Goal: Information Seeking & Learning: Understand process/instructions

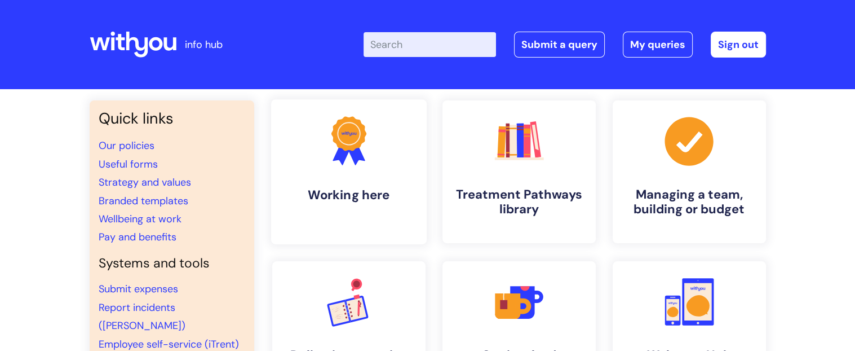
click at [406, 153] on link ".cls-1{fill:#f89b22;}.cls-1,.cls-2,.cls-3{stroke-width:0px;}.cls-2{fill:#2d3cff…" at bounding box center [349, 171] width 156 height 145
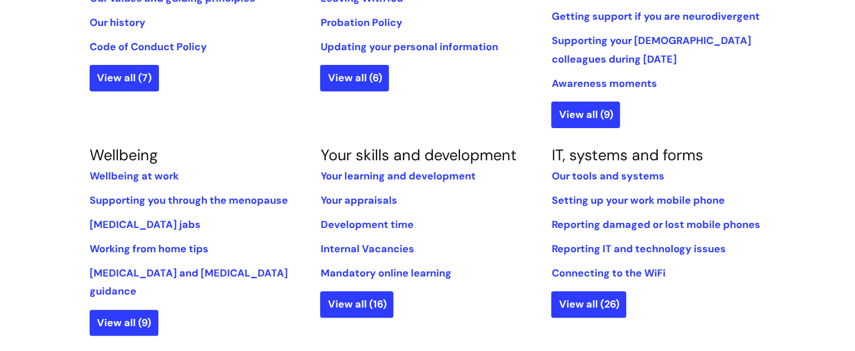
scroll to position [379, 0]
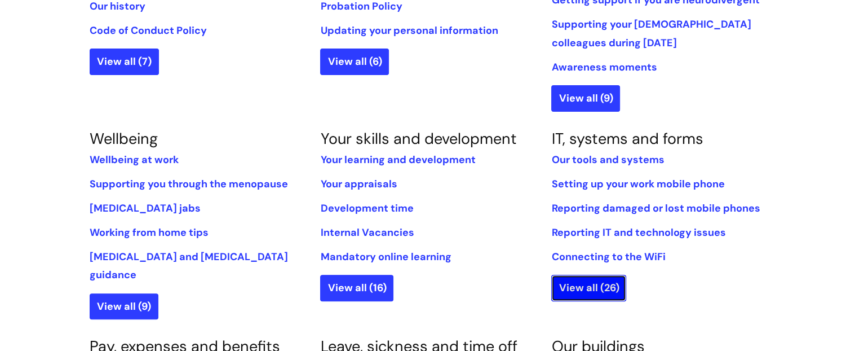
click at [578, 284] on link "View all (26)" at bounding box center [588, 287] width 75 height 26
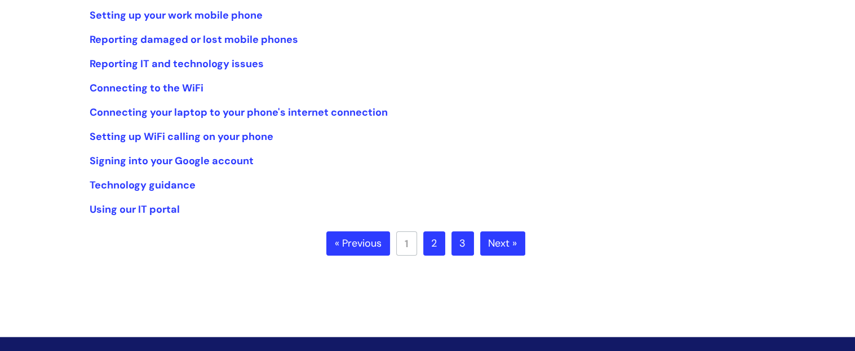
scroll to position [273, 0]
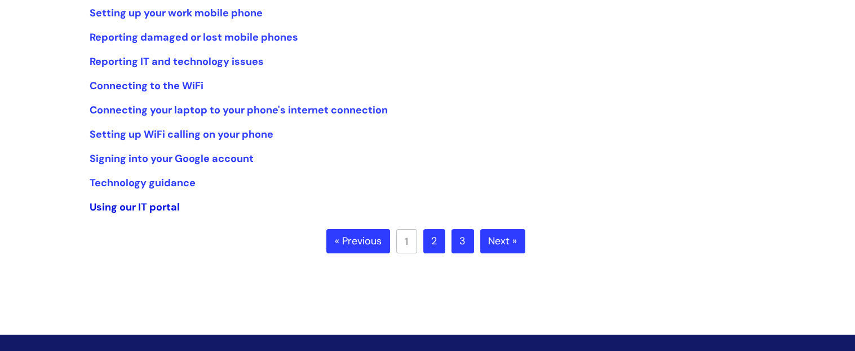
click at [163, 210] on link "Using our IT portal" at bounding box center [135, 207] width 90 height 14
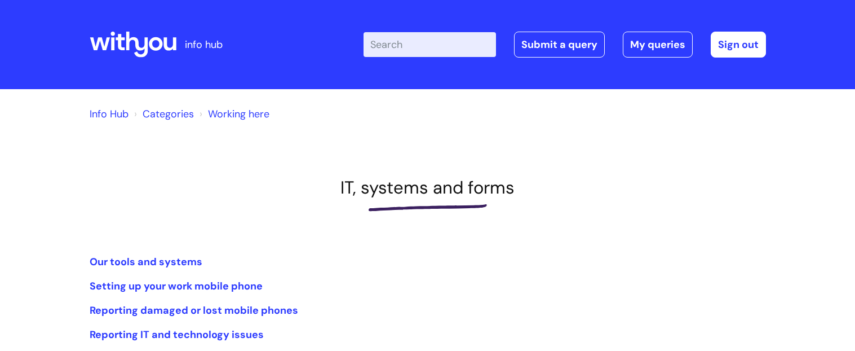
scroll to position [273, 0]
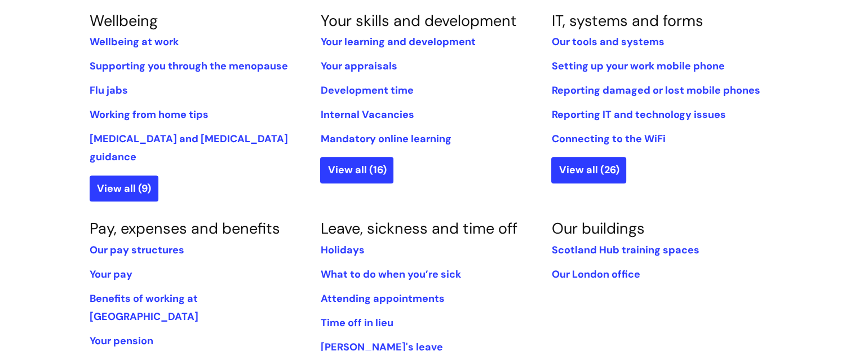
scroll to position [499, 0]
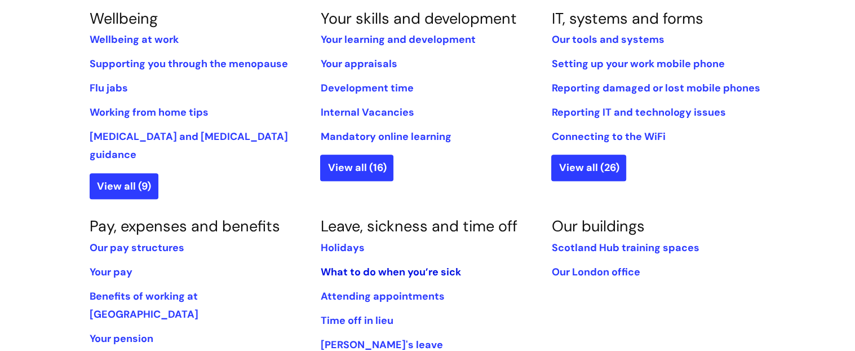
click at [419, 265] on link "What to do when you’re sick" at bounding box center [390, 272] width 140 height 14
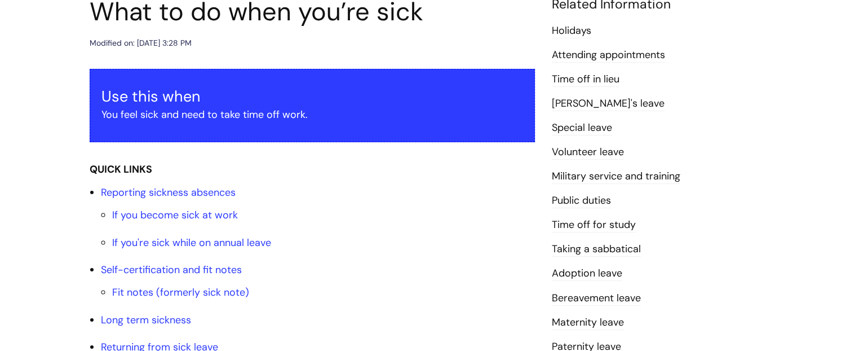
scroll to position [158, 0]
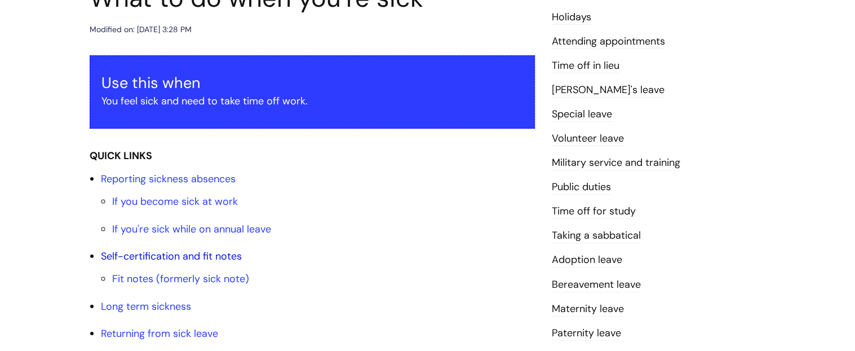
click at [235, 251] on link "Self-certification and fit notes" at bounding box center [171, 256] width 141 height 14
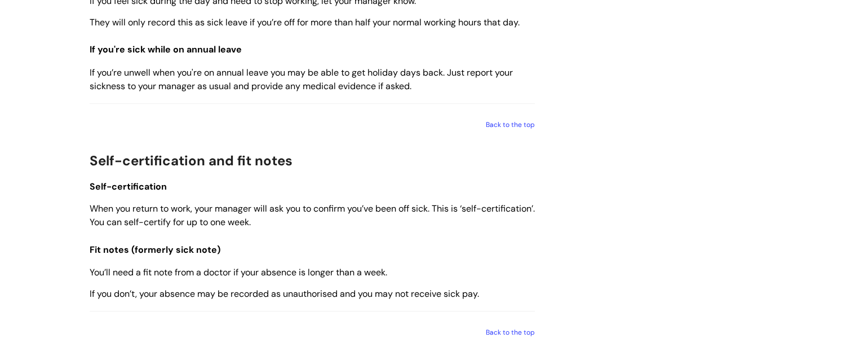
scroll to position [848, 0]
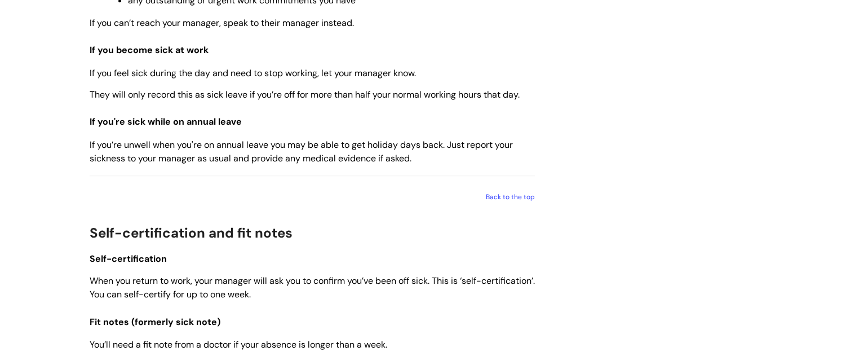
scroll to position [789, 0]
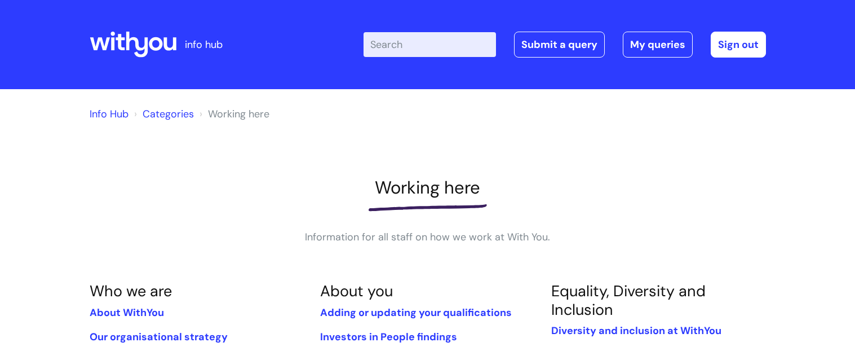
scroll to position [499, 0]
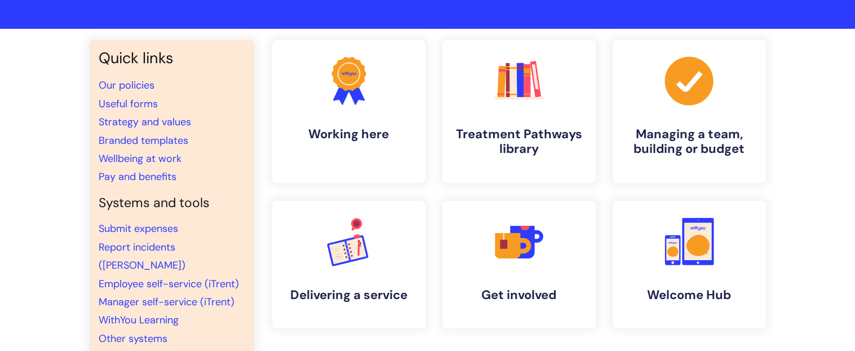
scroll to position [8, 0]
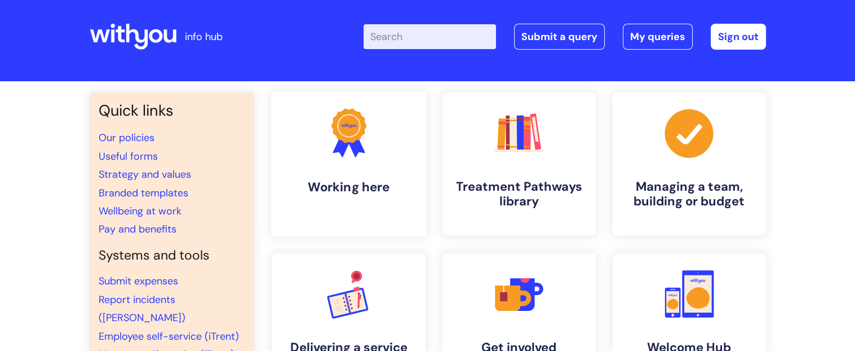
click at [391, 166] on link ".cls-1{fill:#f89b22;}.cls-1,.cls-2,.cls-3{stroke-width:0px;}.cls-2{fill:#2d3cff…" at bounding box center [349, 163] width 156 height 145
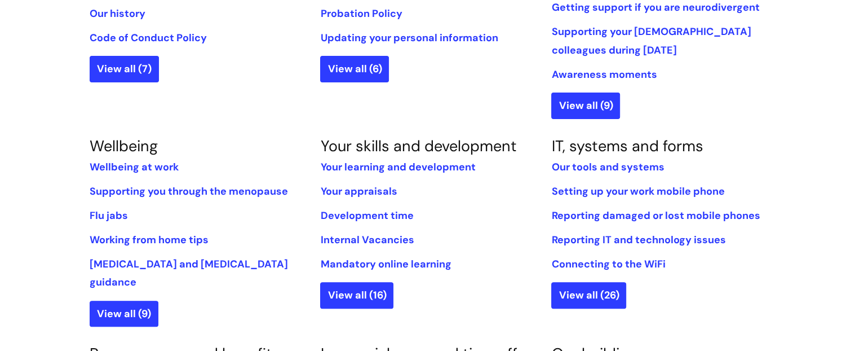
scroll to position [374, 0]
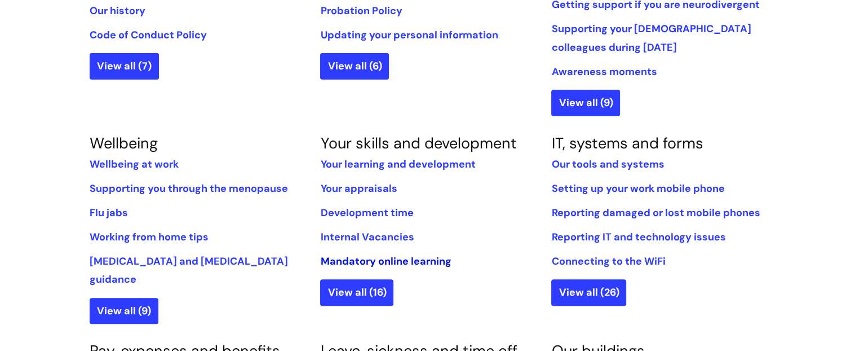
click at [414, 261] on link "Mandatory online learning" at bounding box center [385, 261] width 131 height 14
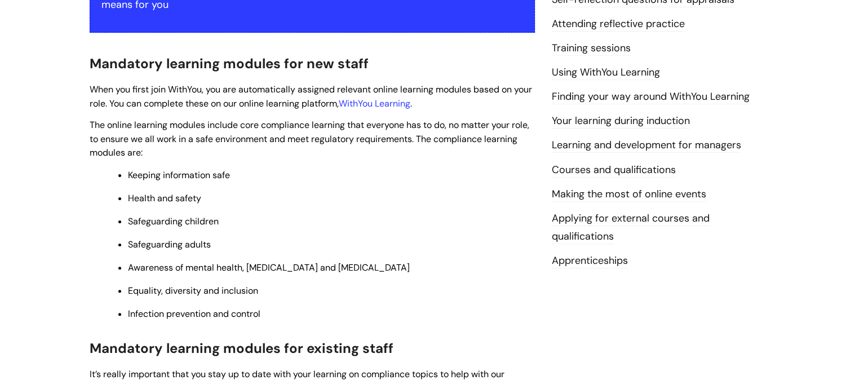
scroll to position [272, 0]
click at [405, 104] on link "WithYou Learning" at bounding box center [375, 104] width 72 height 12
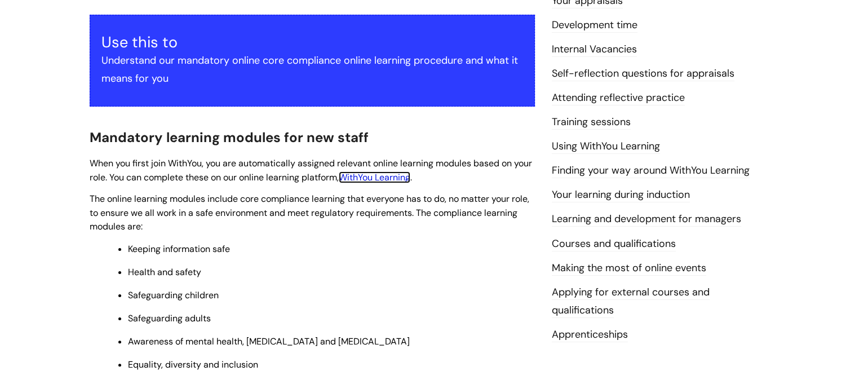
scroll to position [198, 0]
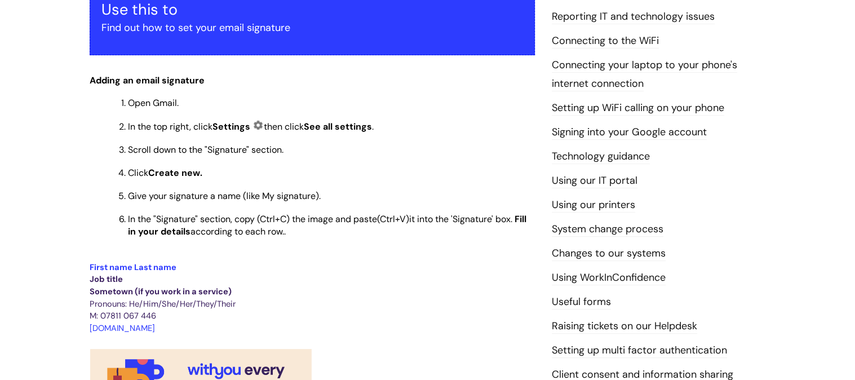
scroll to position [234, 0]
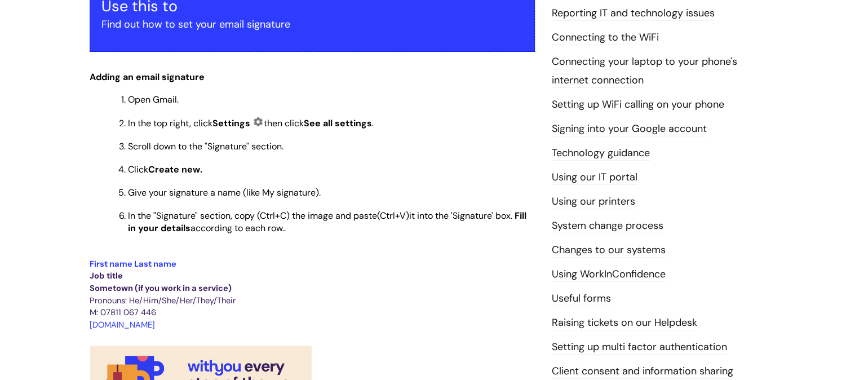
click at [91, 261] on span "First name Last name" at bounding box center [133, 263] width 87 height 11
drag, startPoint x: 90, startPoint y: 265, endPoint x: 179, endPoint y: 324, distance: 106.4
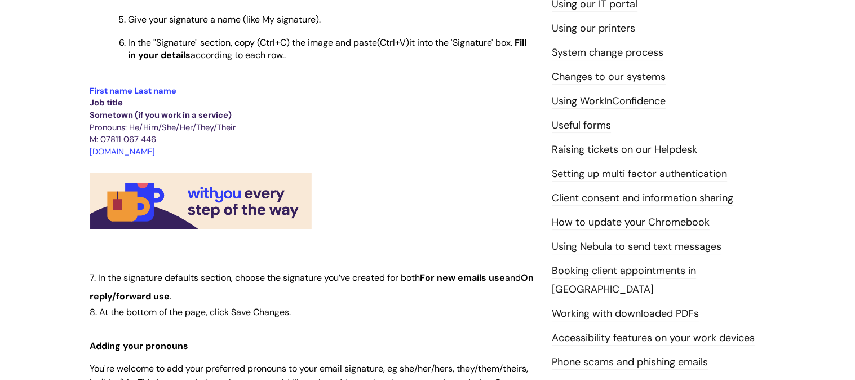
scroll to position [408, 0]
click at [52, 211] on div "Info Hub Categories Working here IT, systems and forms Setting your email signa…" at bounding box center [427, 229] width 855 height 1097
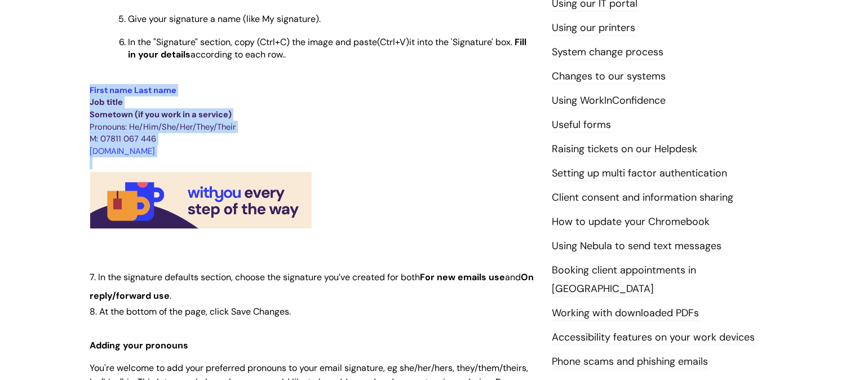
drag, startPoint x: 88, startPoint y: 93, endPoint x: 325, endPoint y: 213, distance: 264.9
click at [325, 213] on div "Setting your email signature Modified on: [DATE] 10:31 AM Use this to Find out …" at bounding box center [312, 250] width 462 height 1034
copy div "First name Last name Job title Sometown (if you work in a service) Pronouns: He…"
click at [297, 105] on p "Job title" at bounding box center [312, 102] width 445 height 12
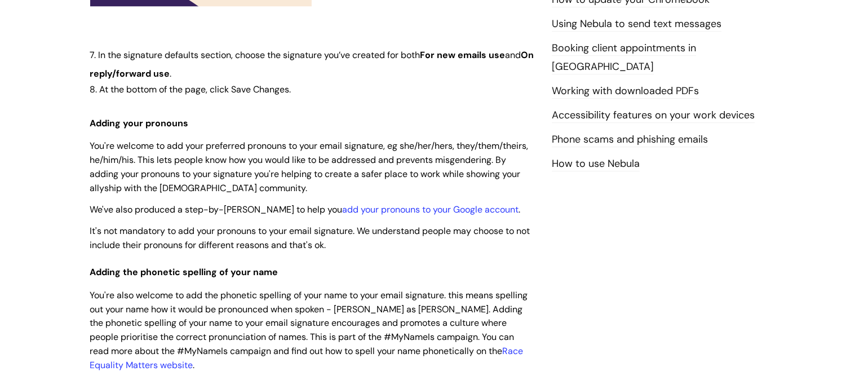
scroll to position [628, 0]
